Goal: Task Accomplishment & Management: Manage account settings

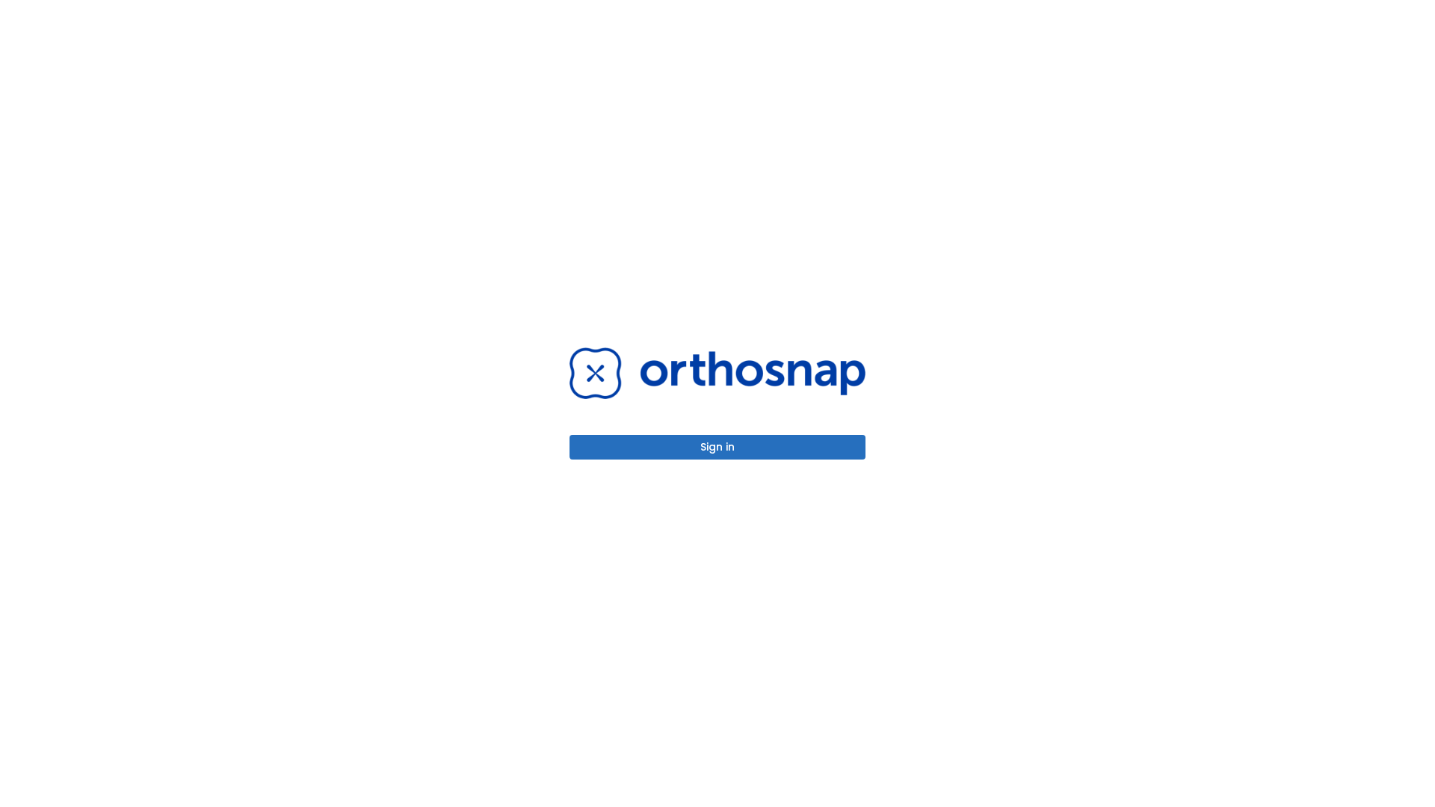
click at [718, 447] on button "Sign in" at bounding box center [718, 447] width 296 height 25
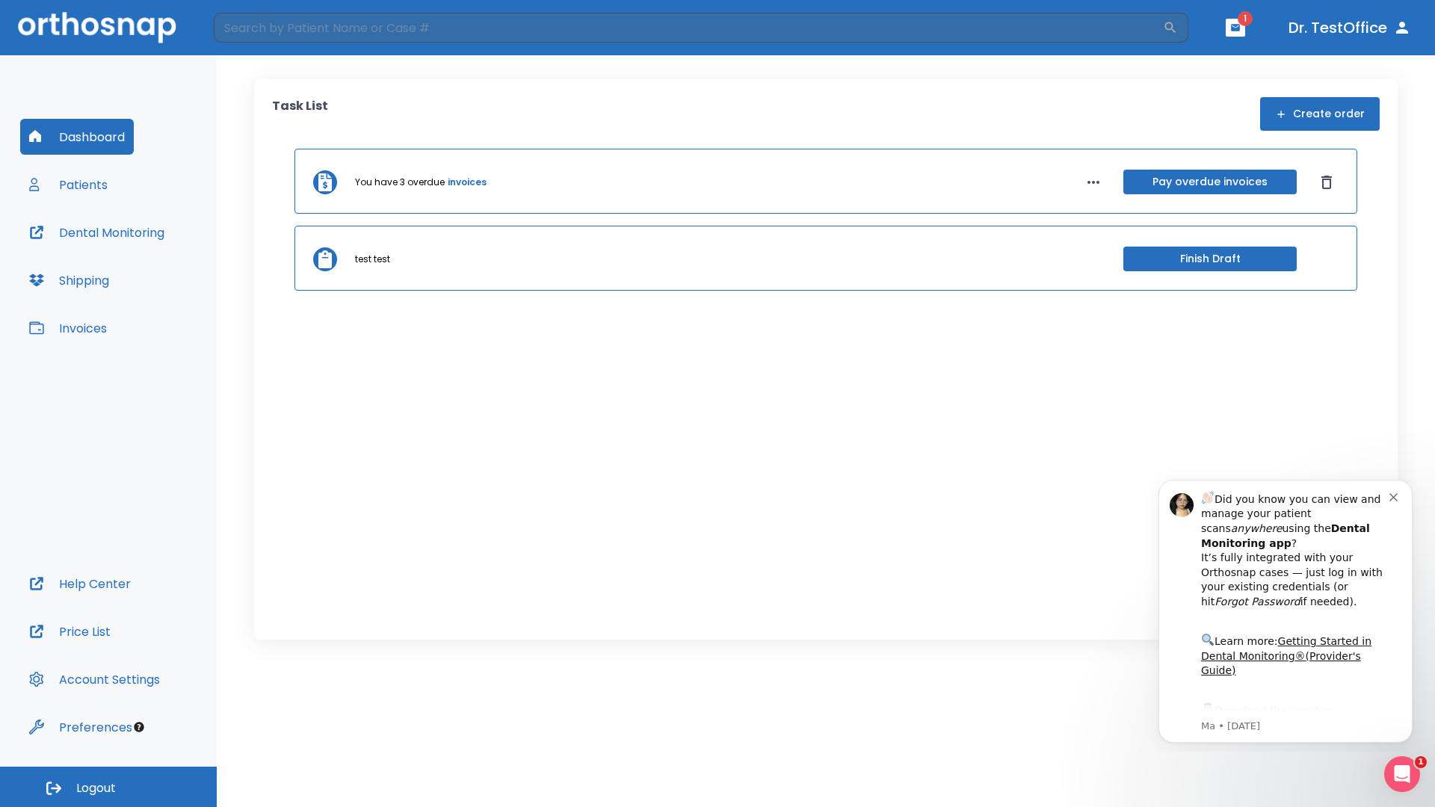
click at [108, 787] on span "Logout" at bounding box center [96, 788] width 40 height 16
